Goal: Share content

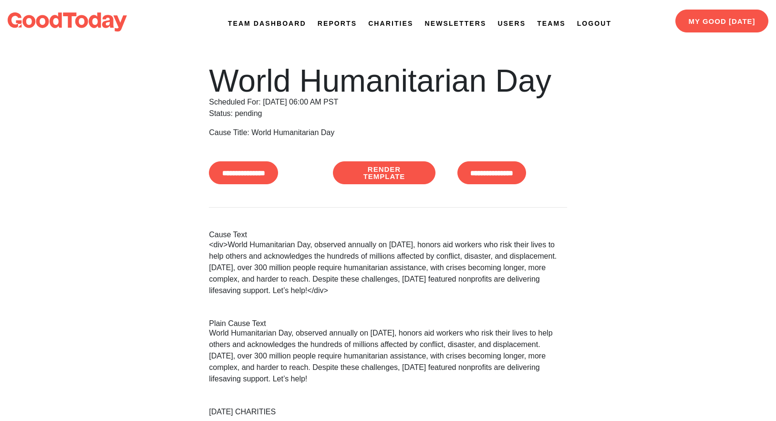
click at [461, 21] on link "Newsletters" at bounding box center [456, 24] width 62 height 10
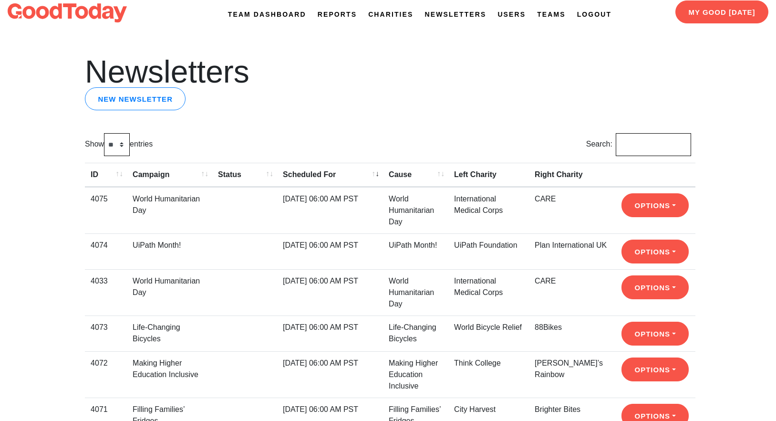
scroll to position [18, 0]
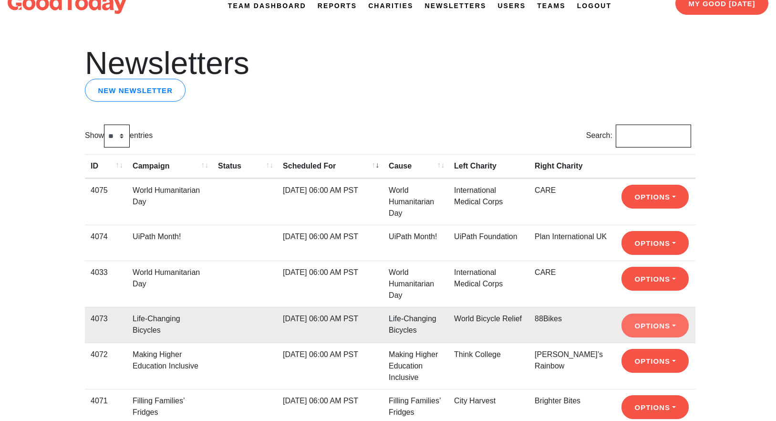
click at [645, 255] on button "Options" at bounding box center [654, 243] width 67 height 24
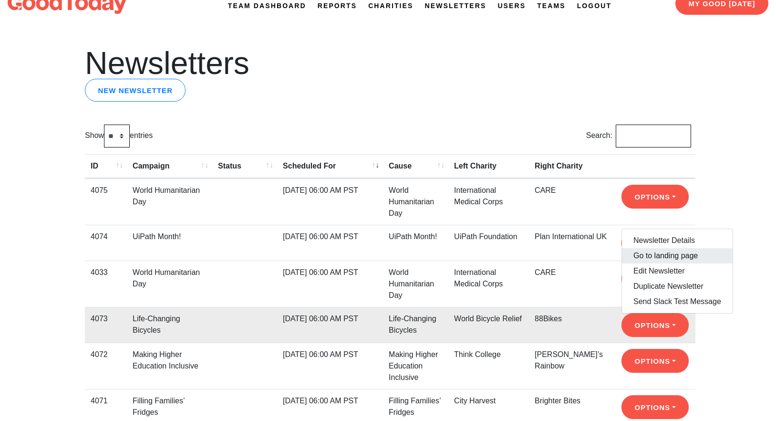
click at [651, 257] on link "Go to landing page" at bounding box center [677, 255] width 111 height 15
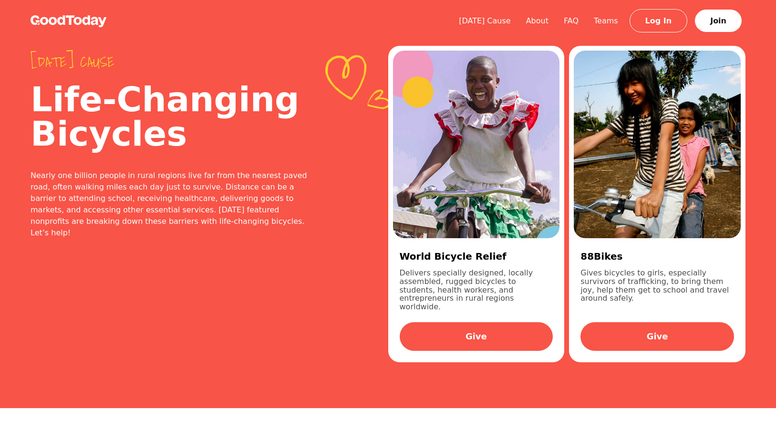
drag, startPoint x: 242, startPoint y: 225, endPoint x: 10, endPoint y: 178, distance: 236.6
click at [10, 178] on div "Today's cause Life-Changing Bicycles Nearly one billion people in rural regions…" at bounding box center [388, 204] width 776 height 408
copy div "Nearly one billion people in rural regions live far from the nearest paved road…"
